Goal: Navigation & Orientation: Find specific page/section

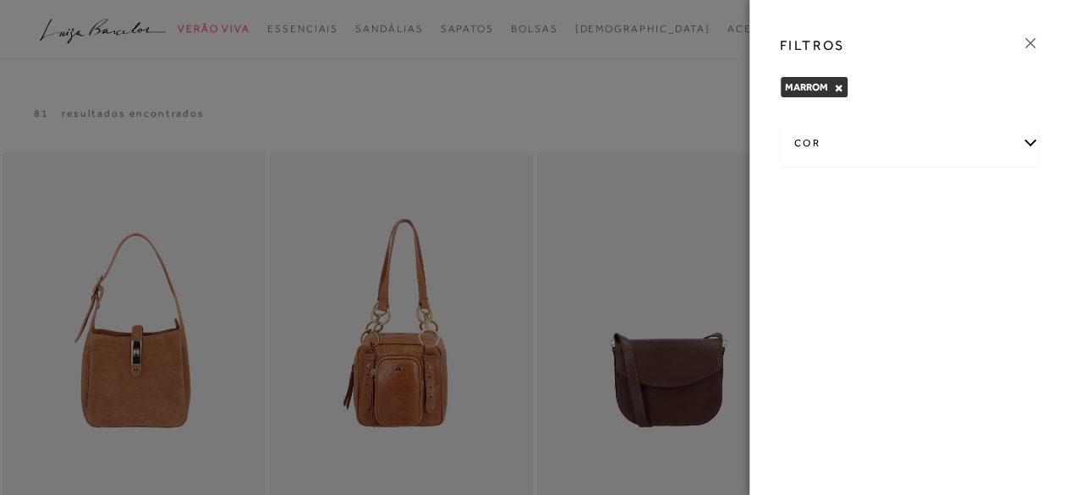
click at [1025, 41] on icon at bounding box center [1030, 43] width 19 height 19
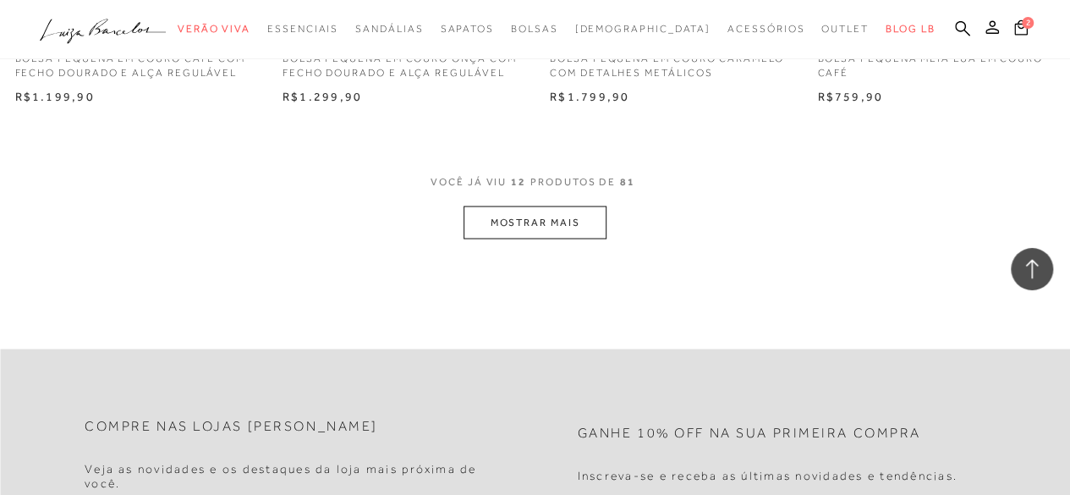
scroll to position [1522, 0]
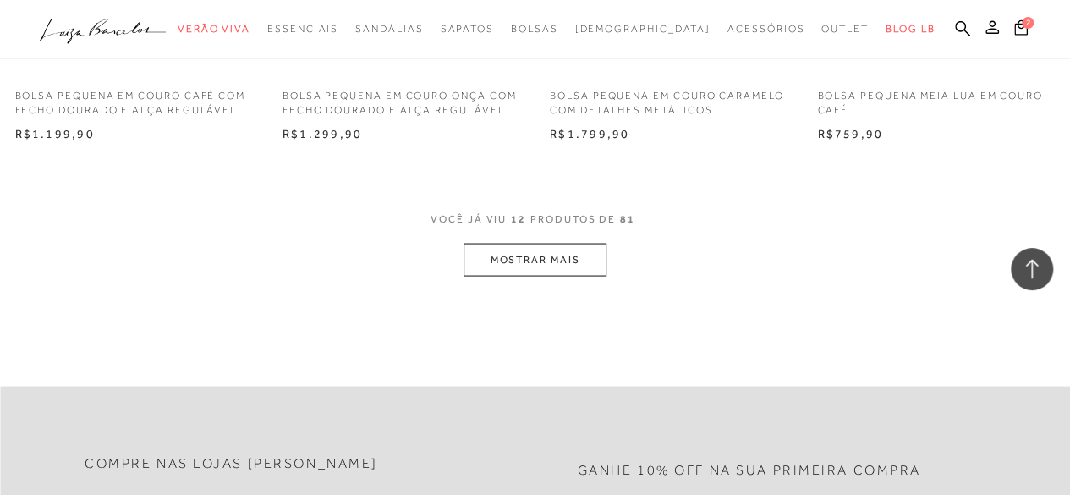
click at [526, 256] on button "MOSTRAR MAIS" at bounding box center [534, 259] width 142 height 33
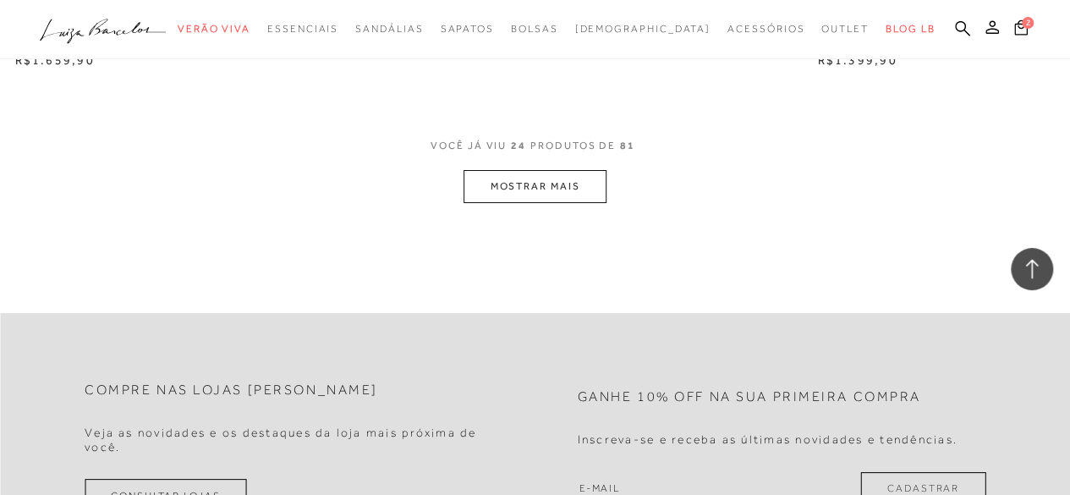
scroll to position [3213, 0]
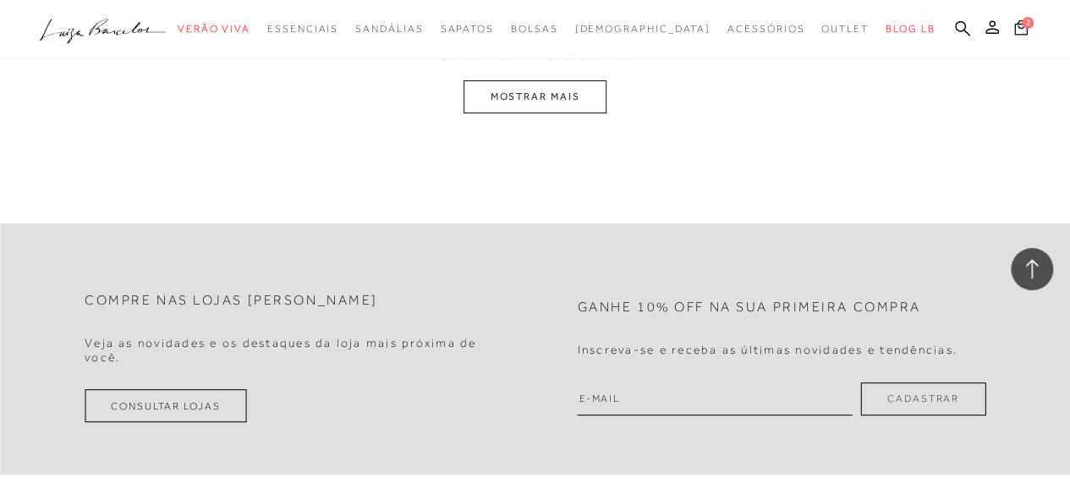
click at [561, 98] on button "MOSTRAR MAIS" at bounding box center [534, 96] width 142 height 33
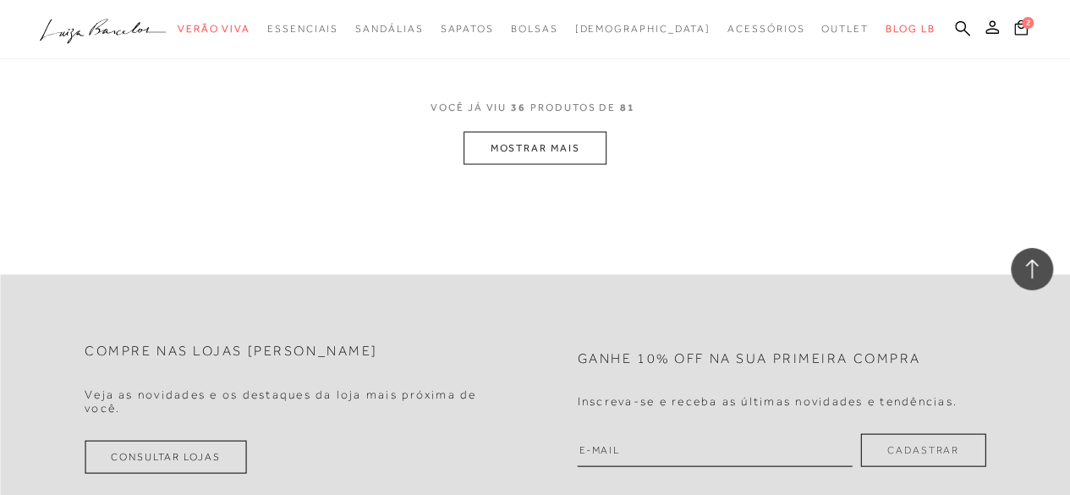
scroll to position [4671, 0]
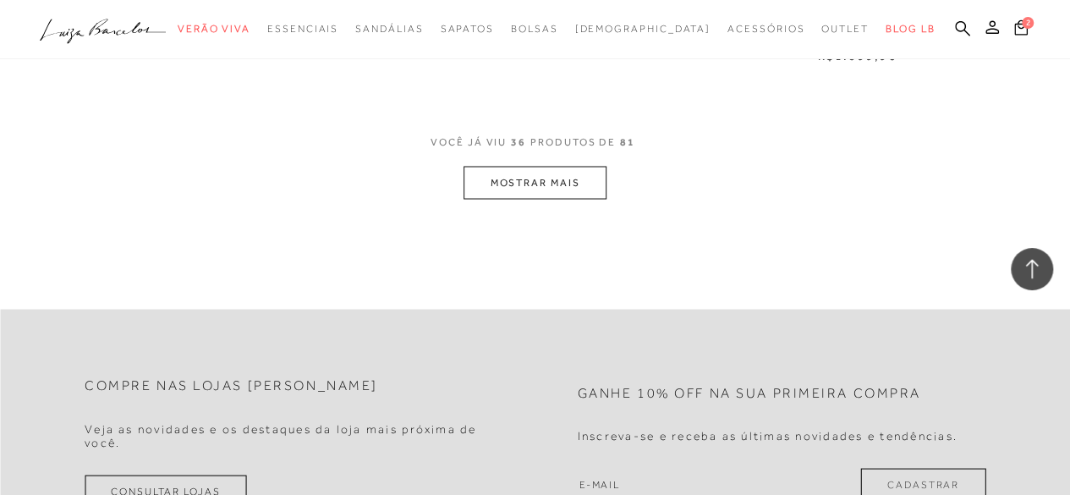
click at [533, 184] on button "MOSTRAR MAIS" at bounding box center [534, 182] width 142 height 33
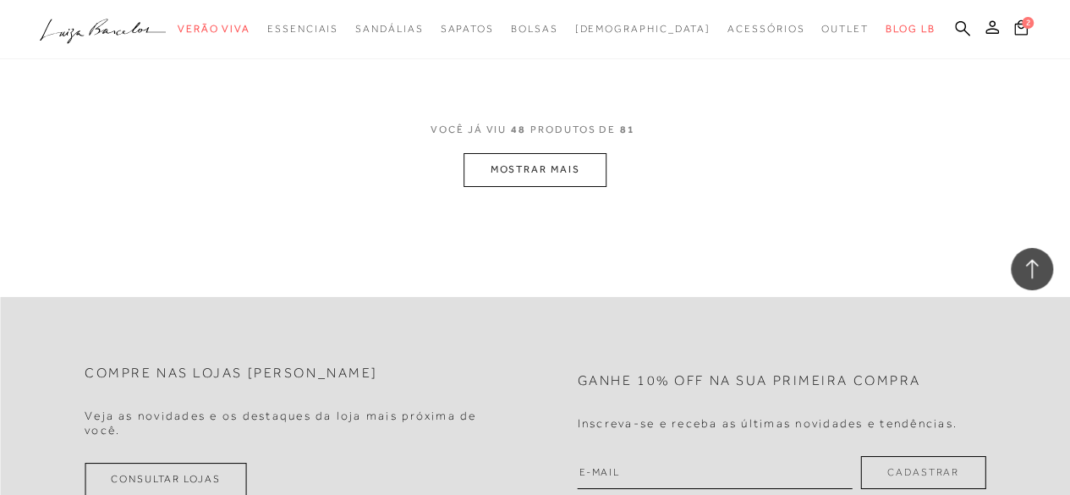
scroll to position [6277, 0]
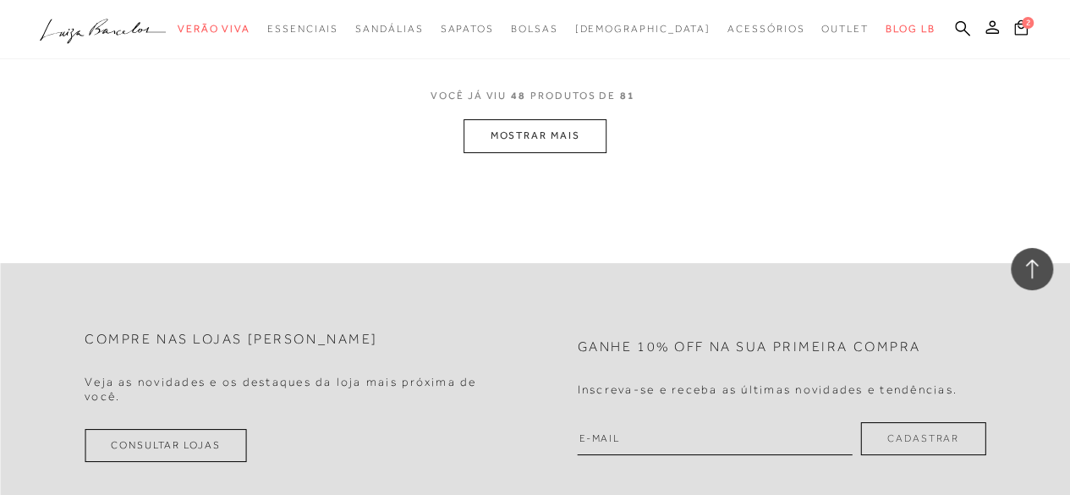
click at [544, 131] on button "MOSTRAR MAIS" at bounding box center [534, 135] width 142 height 33
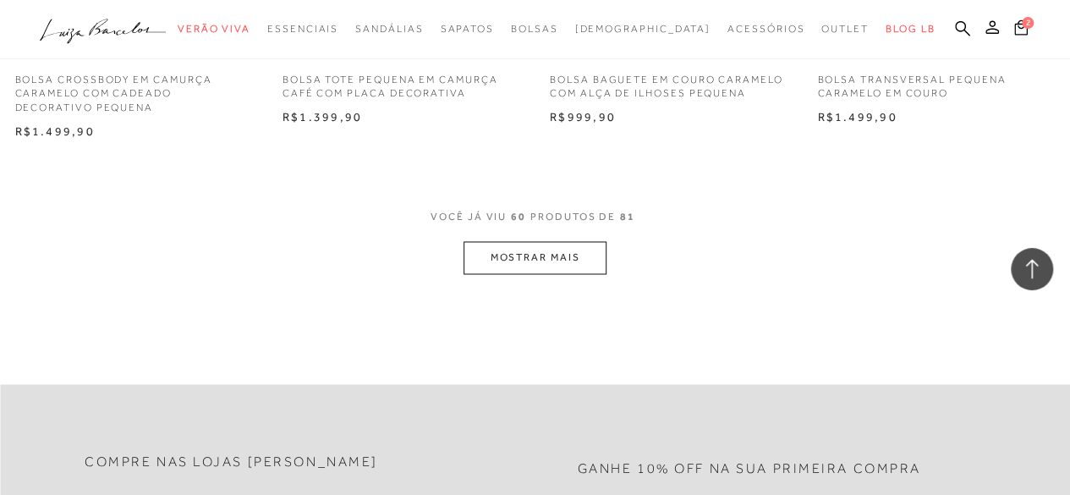
scroll to position [7715, 0]
click at [539, 260] on button "MOSTRAR MAIS" at bounding box center [534, 255] width 142 height 33
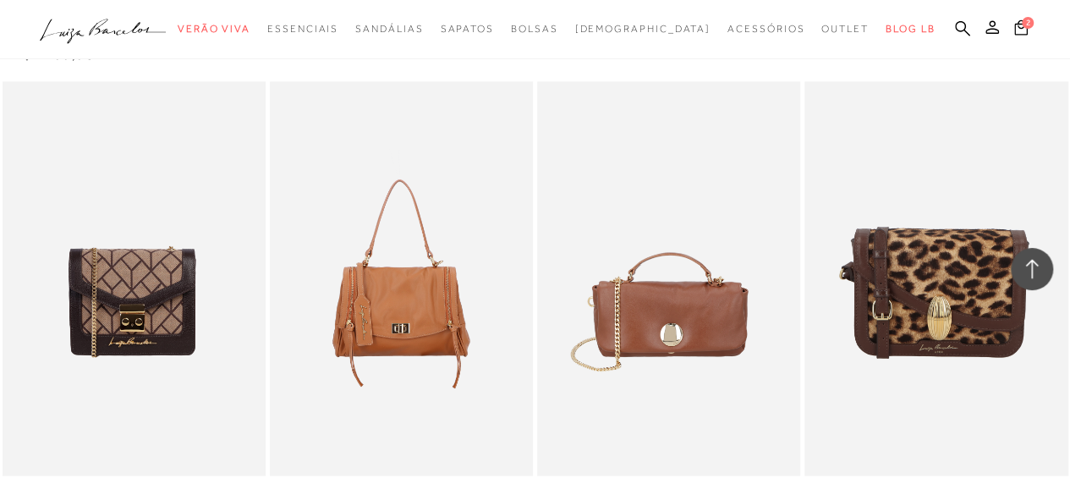
scroll to position [7546, 0]
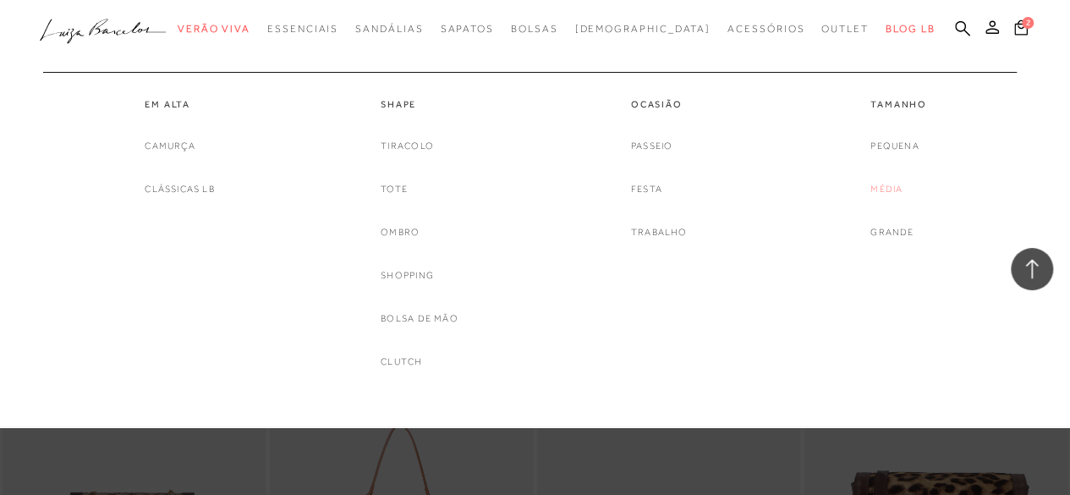
click at [882, 187] on link "Média" at bounding box center [886, 189] width 32 height 18
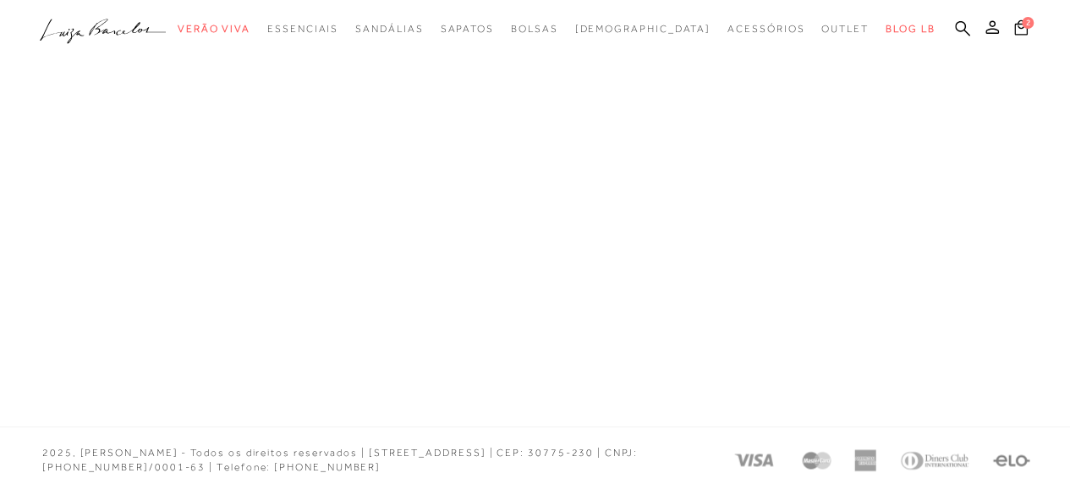
scroll to position [1032, 0]
